Goal: Task Accomplishment & Management: Manage account settings

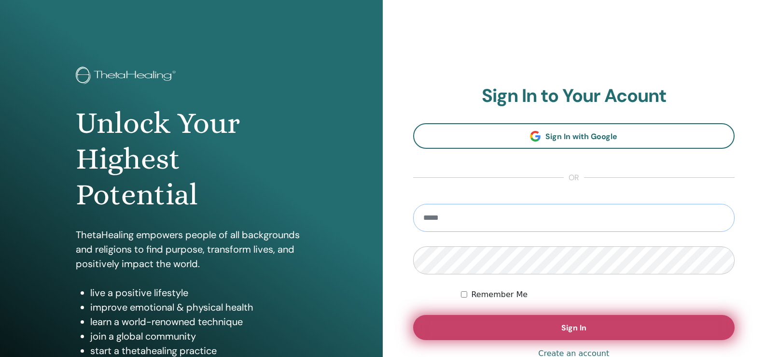
type input "**********"
click at [527, 325] on button "Sign In" at bounding box center [574, 327] width 322 height 25
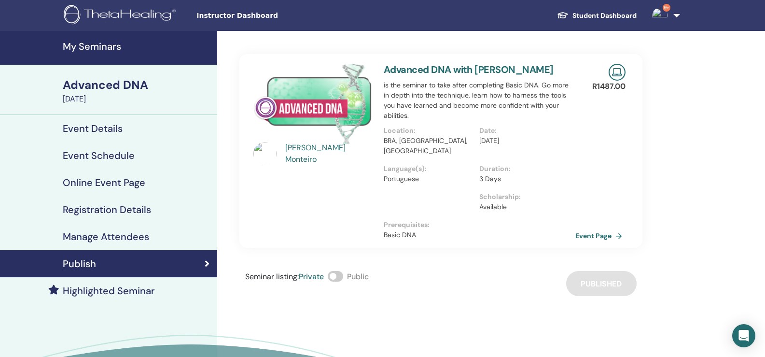
click at [100, 131] on h4 "Event Details" at bounding box center [93, 129] width 60 height 12
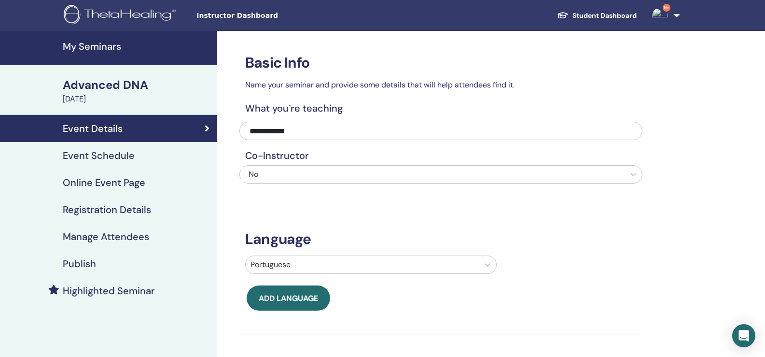
click at [100, 157] on h4 "Event Schedule" at bounding box center [99, 156] width 72 height 12
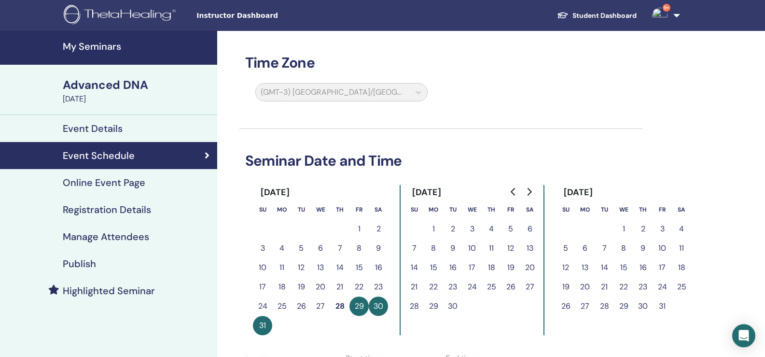
click at [91, 85] on div "Advanced DNA" at bounding box center [137, 85] width 149 height 16
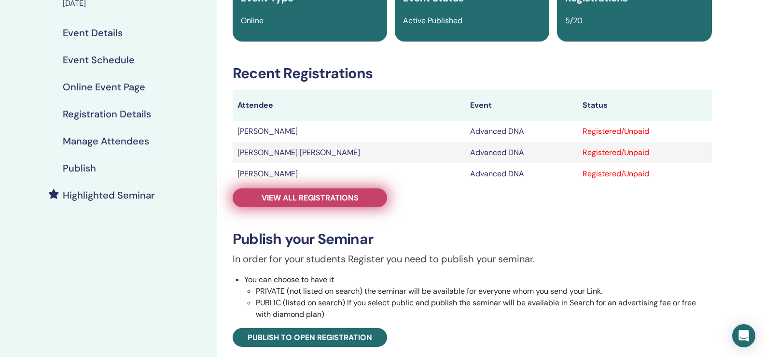
scroll to position [97, 0]
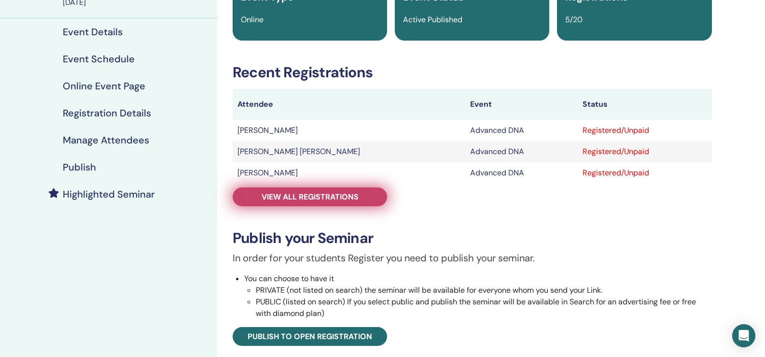
click at [312, 199] on span "View all registrations" at bounding box center [310, 197] width 97 height 10
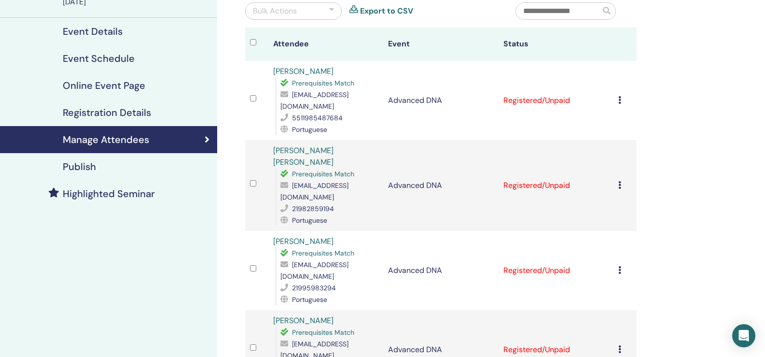
scroll to position [97, 0]
